Goal: Task Accomplishment & Management: Manage account settings

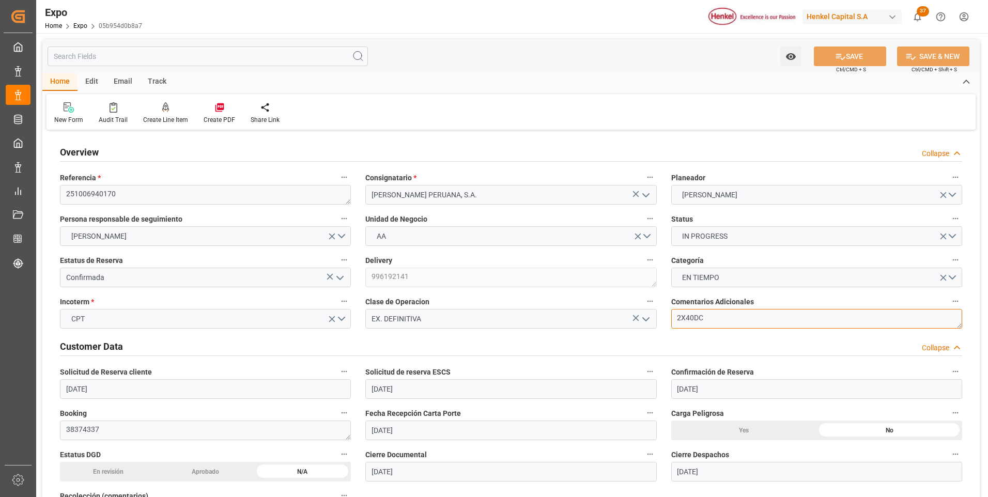
click at [708, 317] on textarea "2X40DC" at bounding box center [817, 319] width 291 height 20
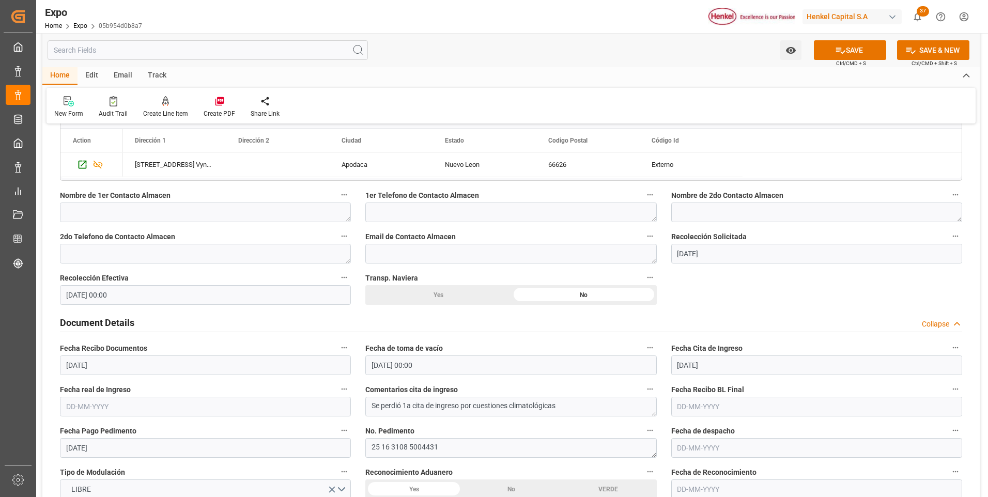
scroll to position [930, 0]
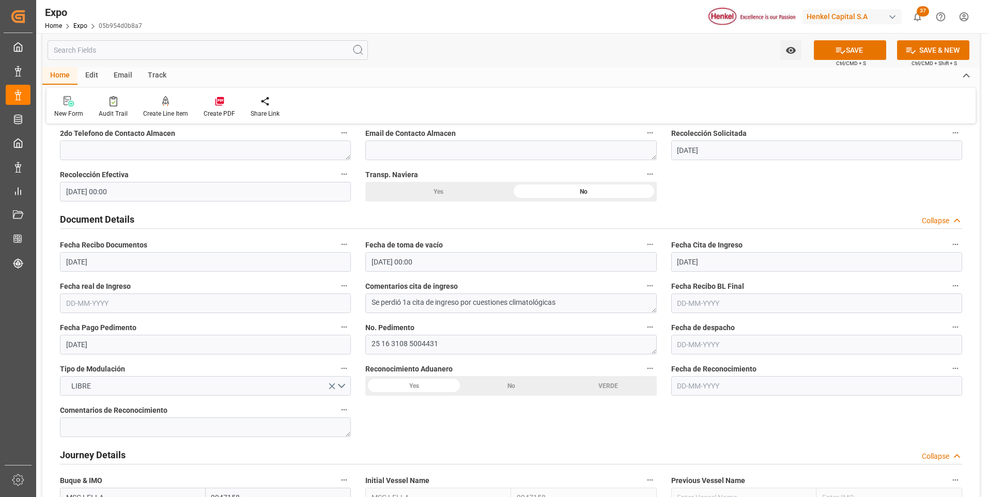
type textarea "2X40DC || SE DEBE REALIZAR R1 POR ROLL OVER || SE PERDIÓ LA 1A CITA DE INGRESO …"
drag, startPoint x: 573, startPoint y: 305, endPoint x: 475, endPoint y: 305, distance: 98.7
click at [475, 302] on textarea "Se perdió 1a cita de ingreso por cuestiones climatológicas" at bounding box center [510, 304] width 291 height 20
type textarea "Se perdió 1a cita de ingreso por saturación en puerto"
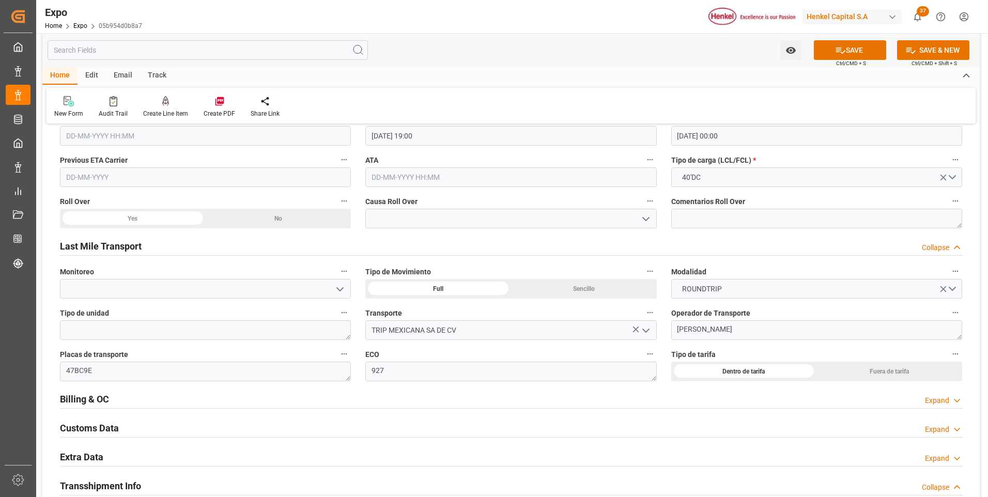
scroll to position [1603, 0]
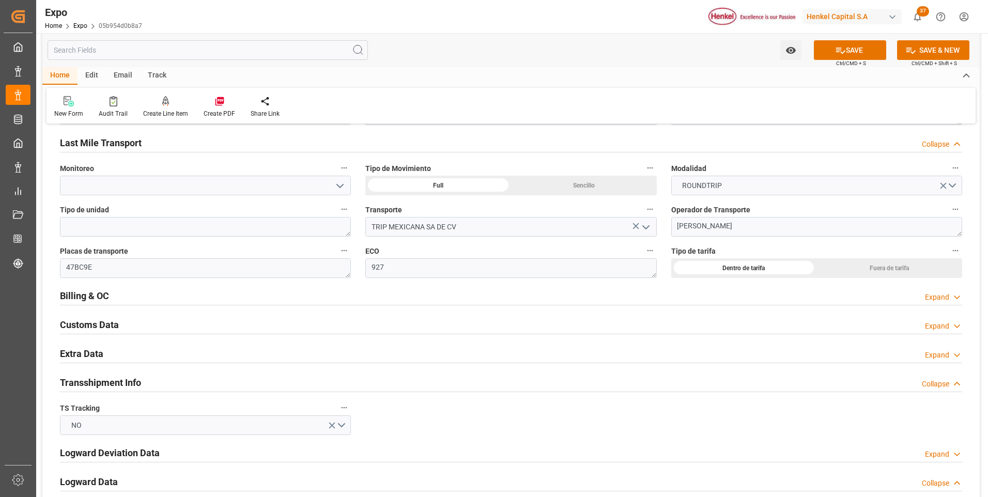
click at [932, 354] on div "Expand" at bounding box center [937, 355] width 24 height 11
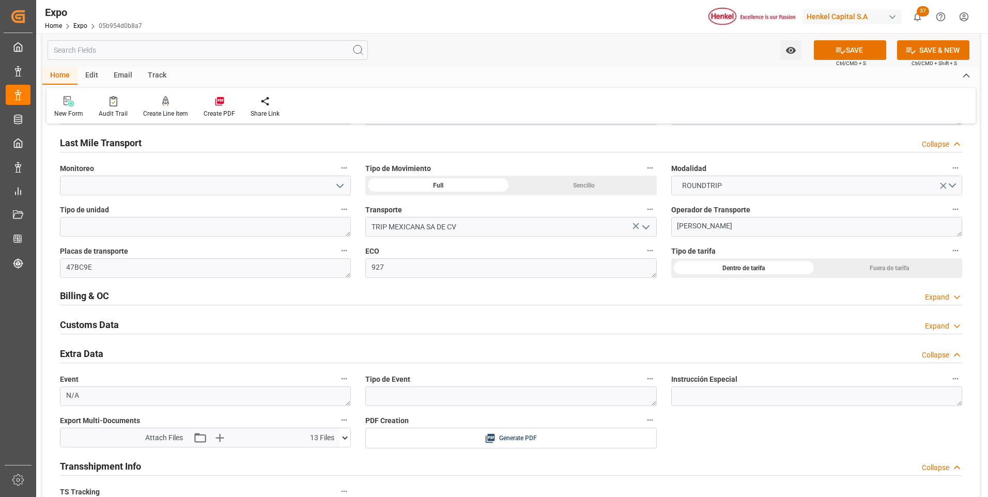
scroll to position [1706, 0]
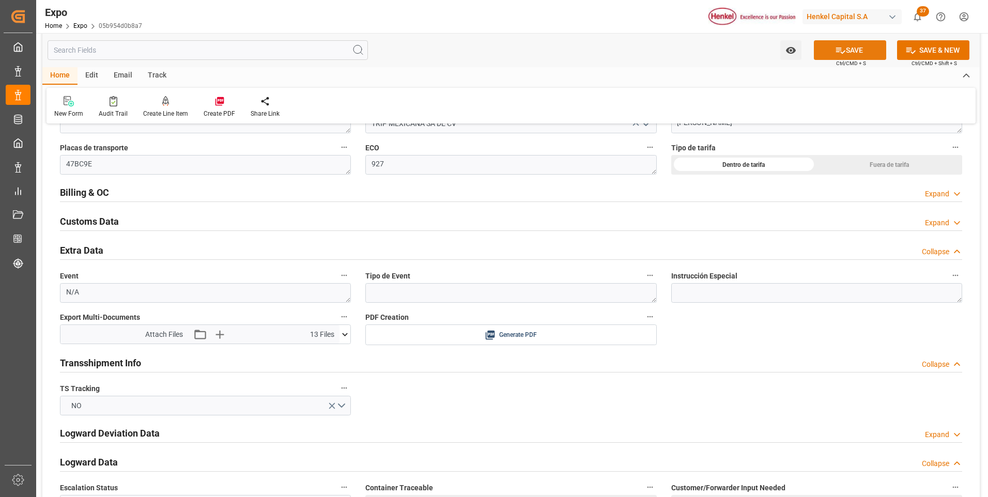
click at [851, 48] on button "SAVE" at bounding box center [850, 50] width 72 height 20
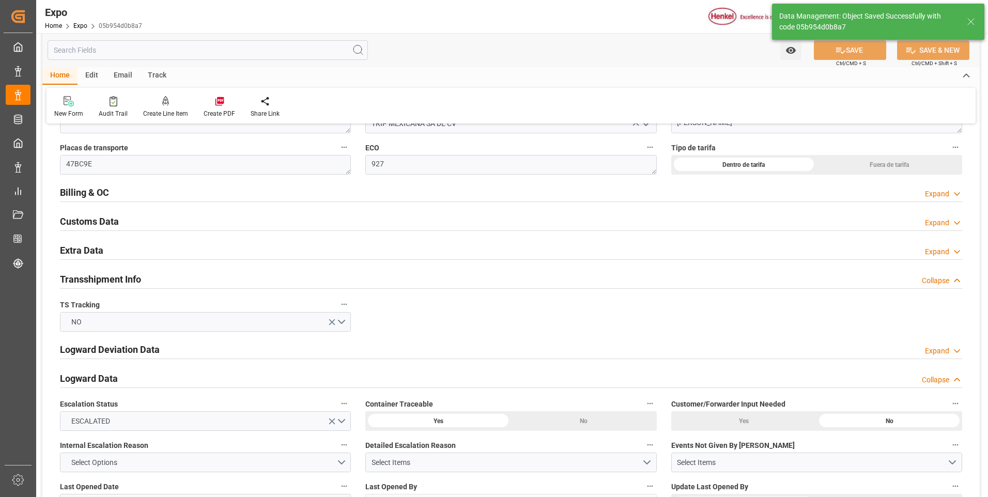
type input "[DATE] 01:06"
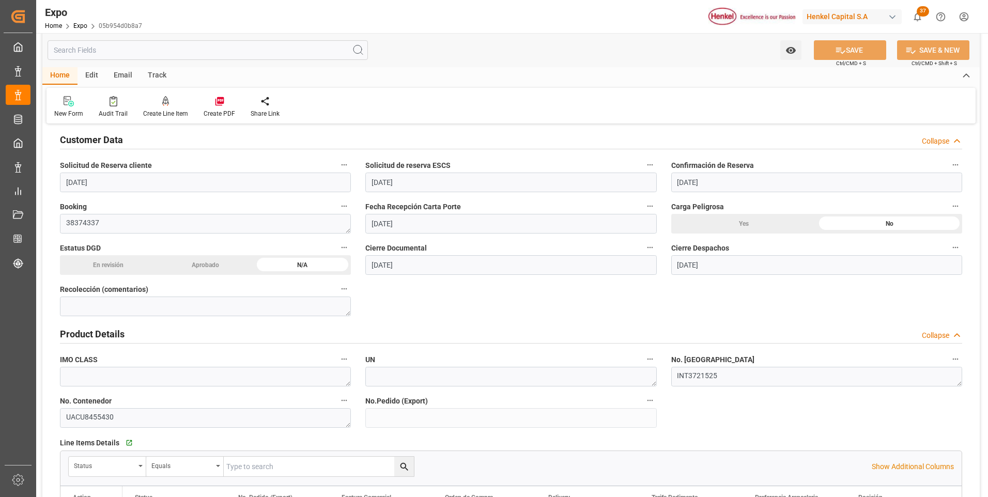
scroll to position [0, 0]
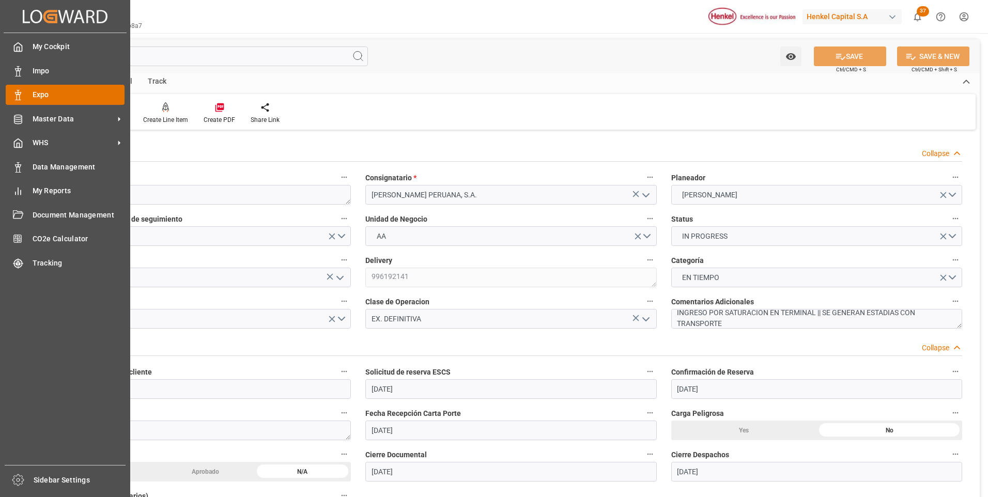
click at [27, 91] on div "Expo Expo" at bounding box center [65, 95] width 119 height 20
